Goal: Navigation & Orientation: Find specific page/section

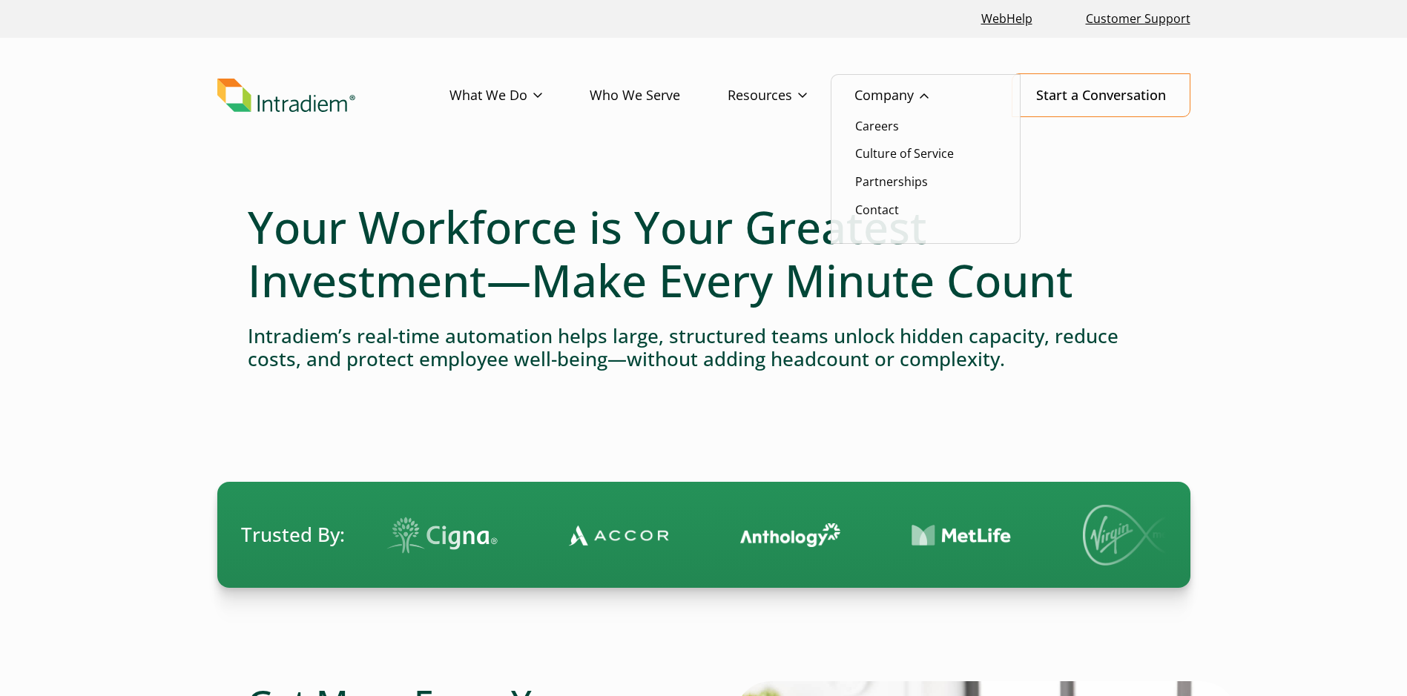
click at [924, 91] on link "Company" at bounding box center [915, 95] width 122 height 43
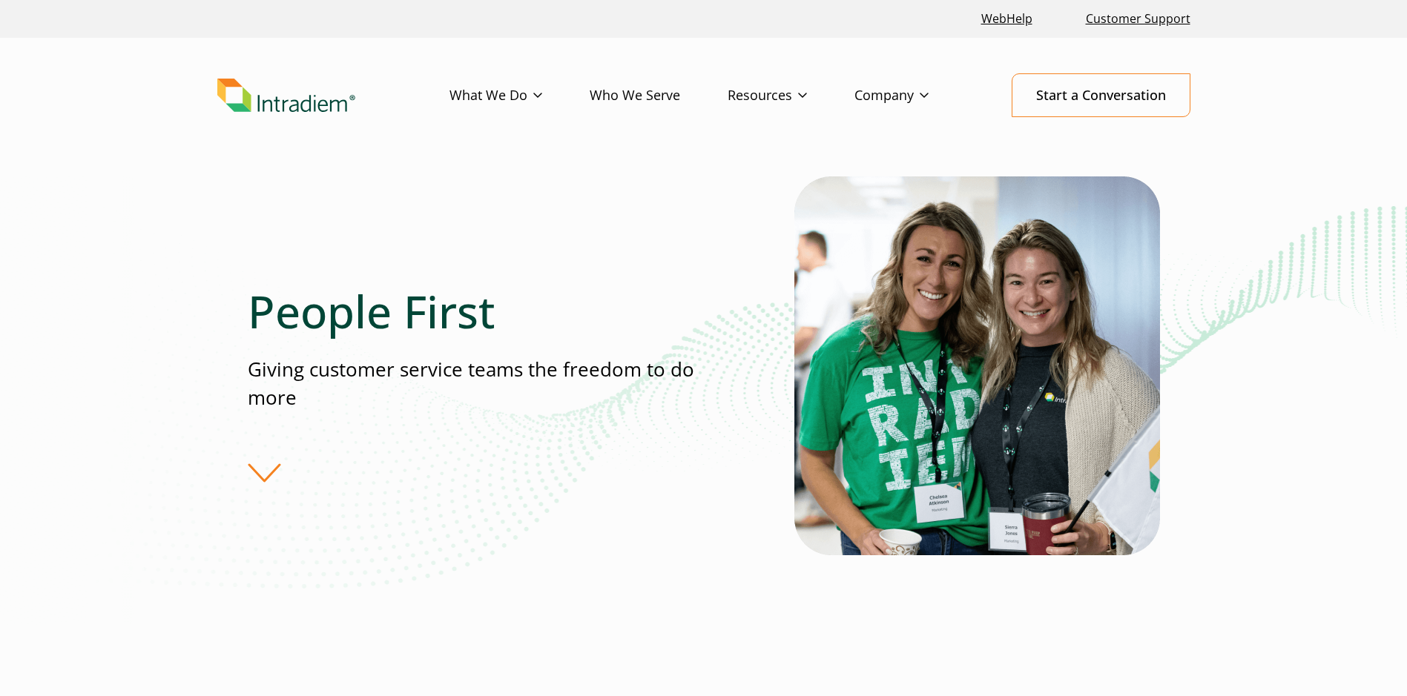
click at [258, 104] on img "Link to homepage of Intradiem" at bounding box center [286, 96] width 138 height 34
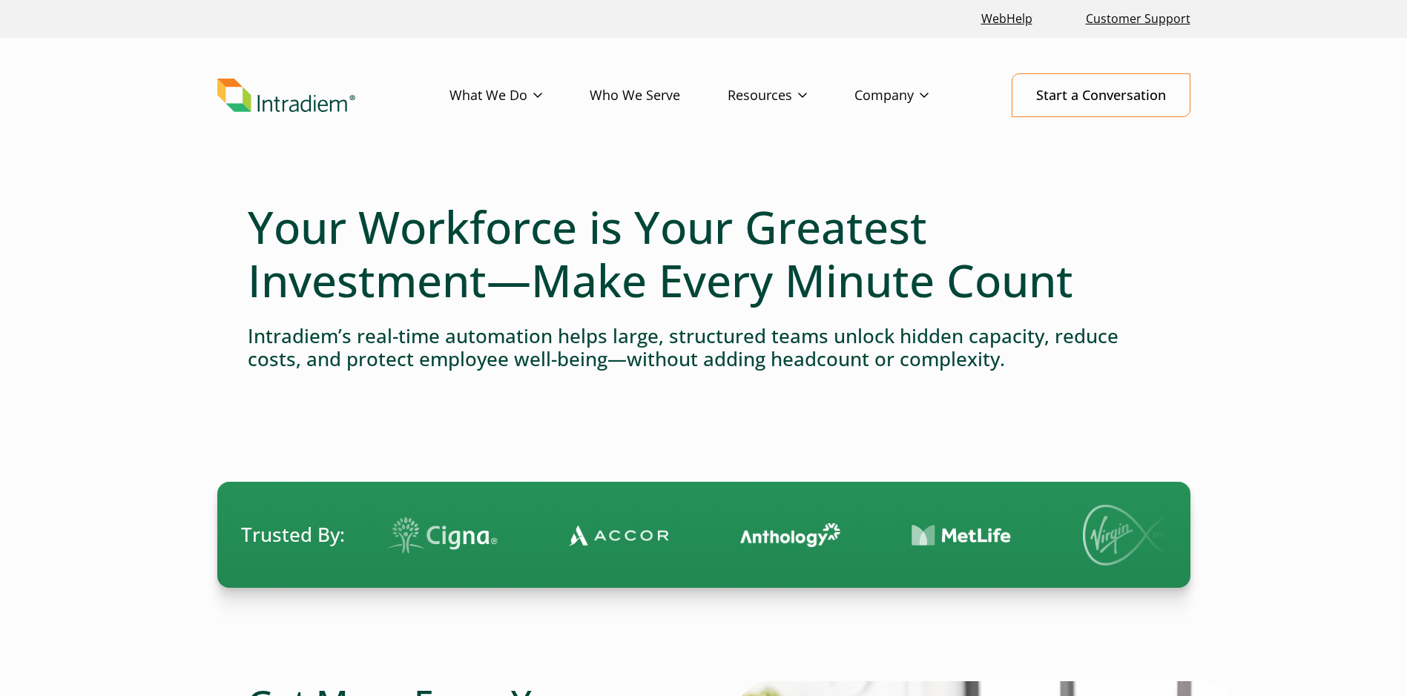
click at [325, 115] on div "Menu What We Do Platform Who We Serve Resources Blog Events & Webinars News Suc…" at bounding box center [703, 95] width 973 height 44
click at [992, 24] on link "WebHelp" at bounding box center [1006, 19] width 63 height 32
